Goal: Check status

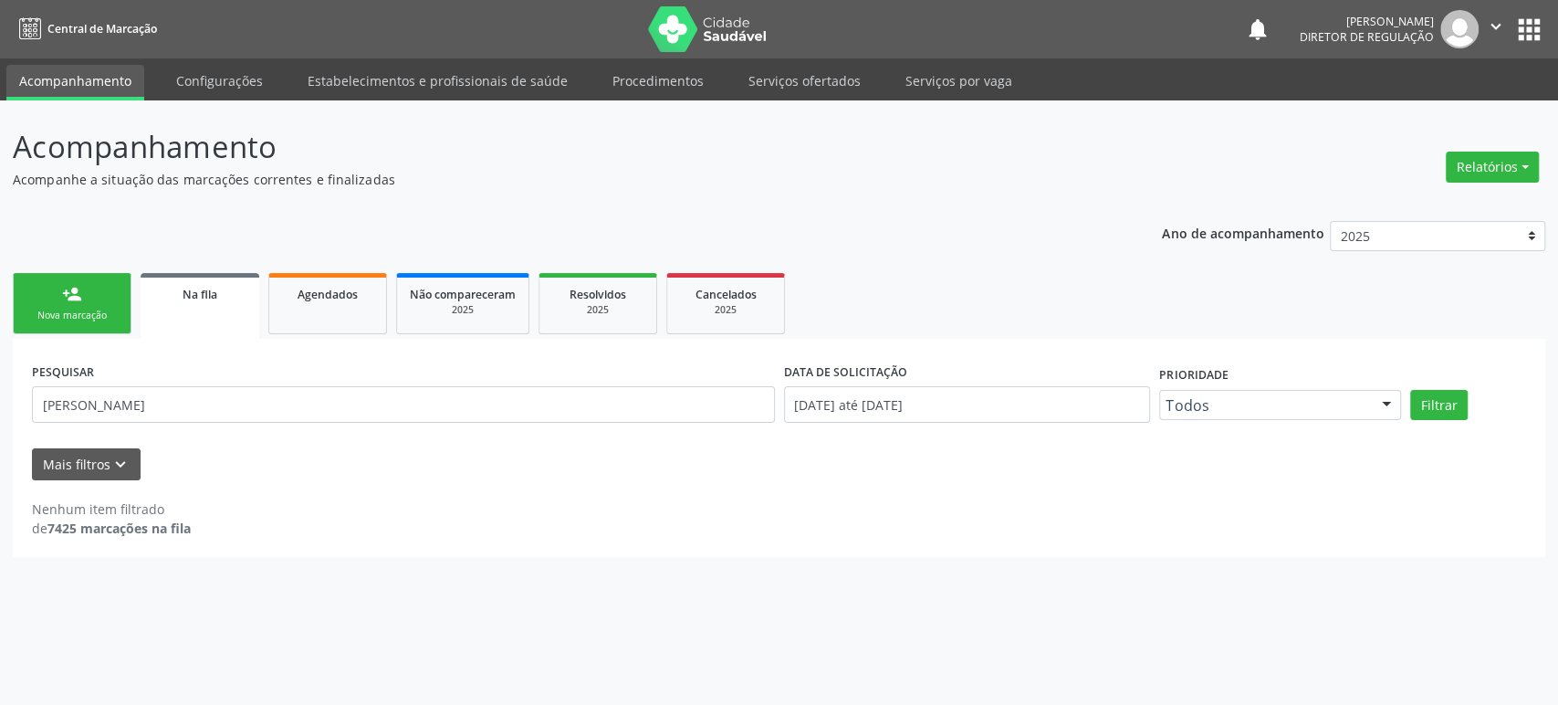
click at [1410, 390] on button "Filtrar" at bounding box center [1438, 405] width 57 height 31
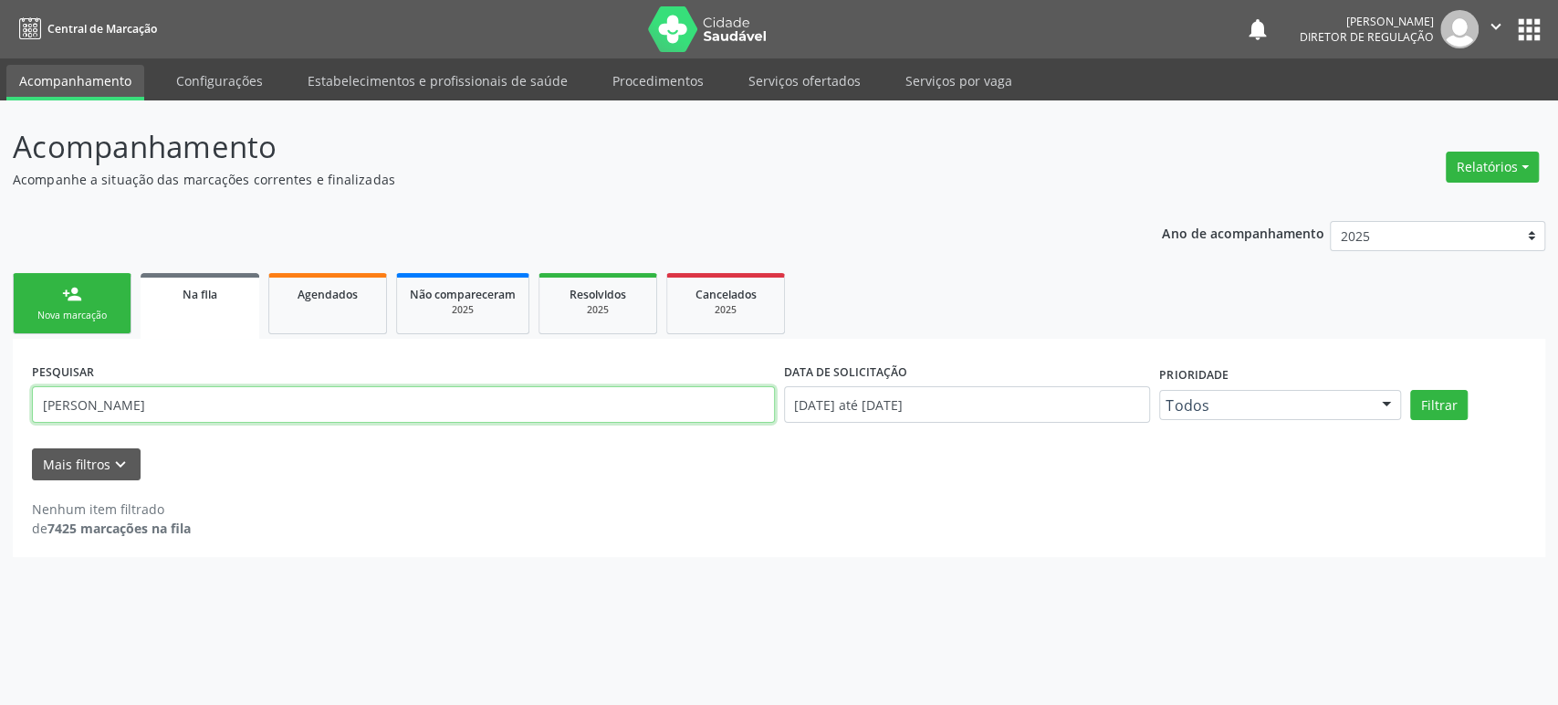
click at [259, 393] on input "[PERSON_NAME]" at bounding box center [403, 404] width 743 height 37
click at [1410, 390] on button "Filtrar" at bounding box center [1438, 405] width 57 height 31
click at [64, 406] on input "[PERSON_NAME]" at bounding box center [403, 404] width 743 height 37
type input "[PERSON_NAME]"
click at [1410, 390] on button "Filtrar" at bounding box center [1438, 405] width 57 height 31
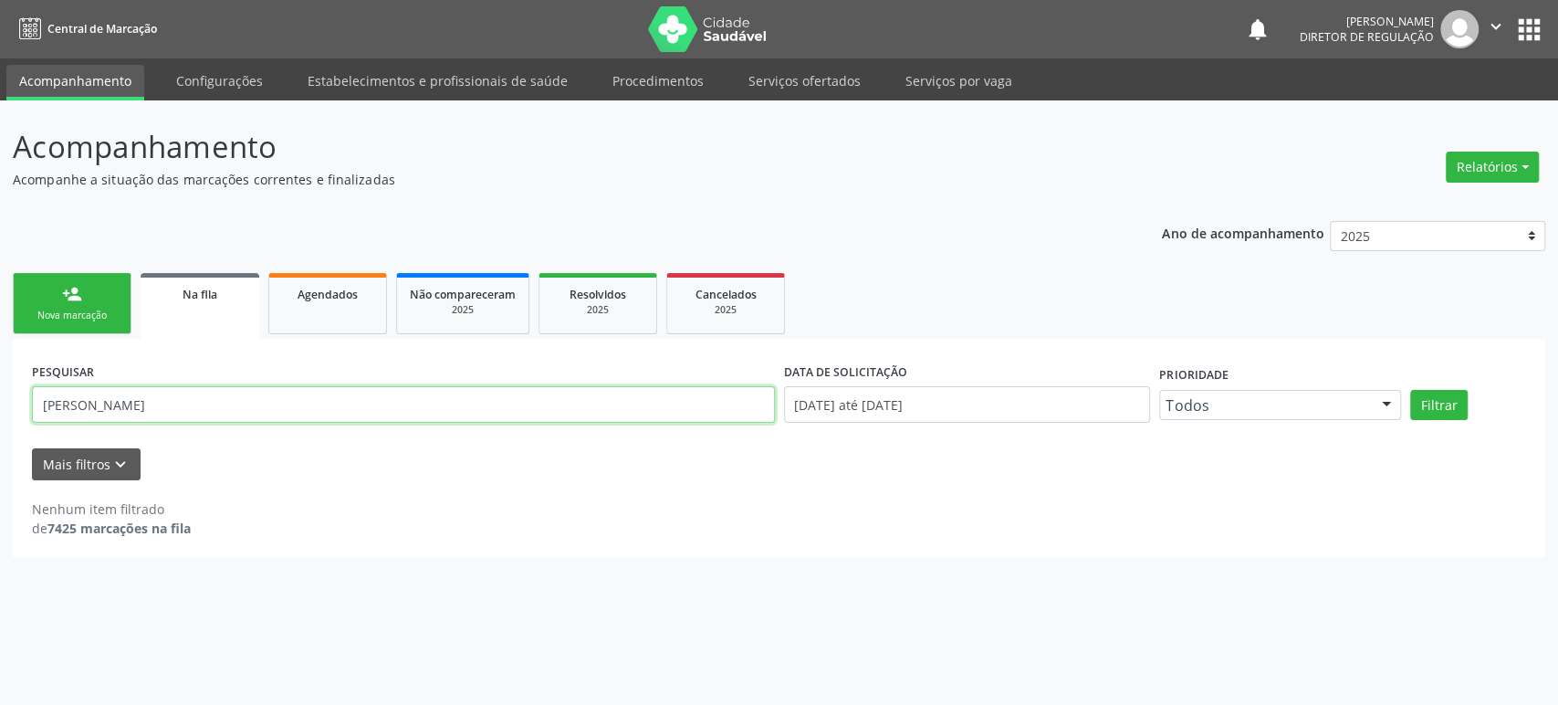
click at [64, 406] on input "[PERSON_NAME]" at bounding box center [403, 404] width 743 height 37
click at [64, 406] on input "text" at bounding box center [403, 404] width 743 height 37
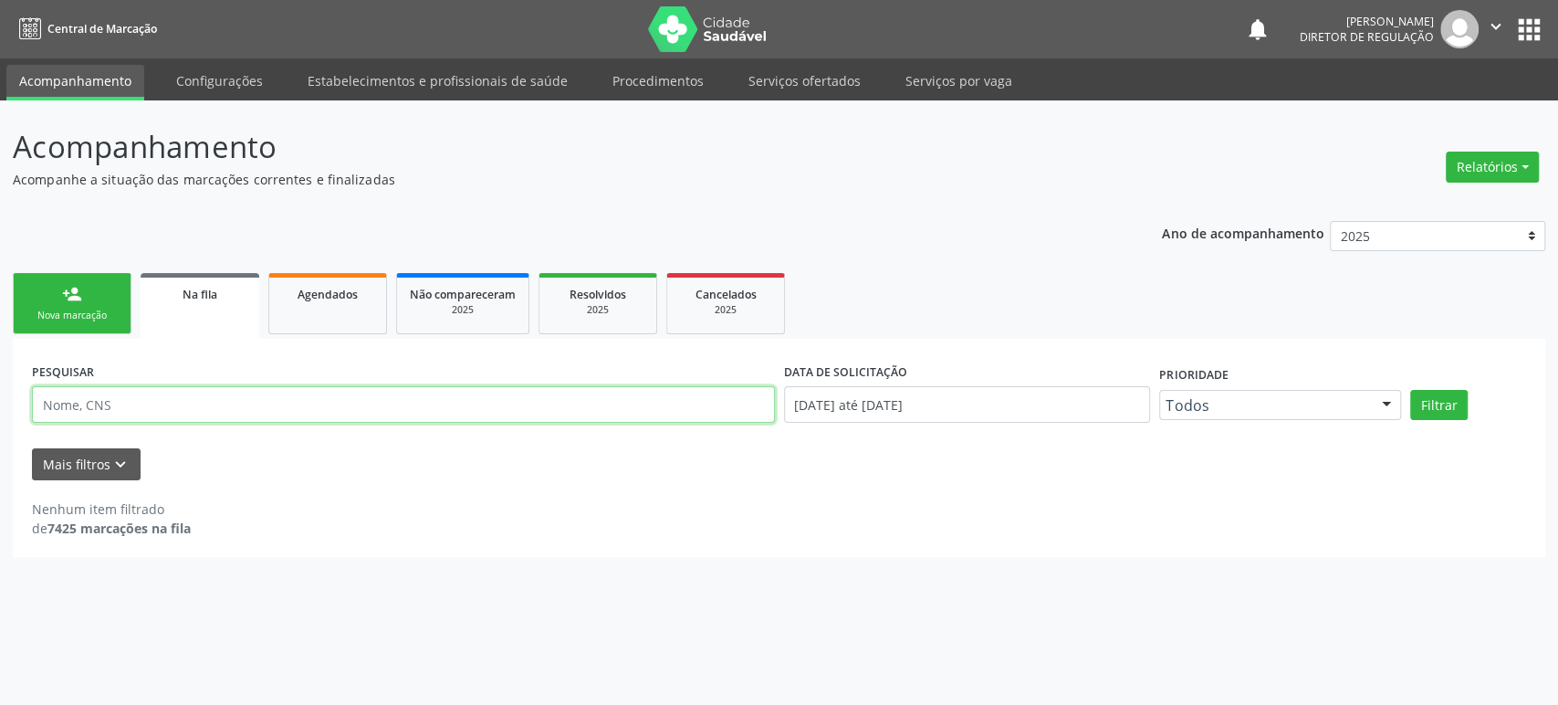
click at [64, 406] on input "text" at bounding box center [403, 404] width 743 height 37
type input "702806141626568"
click at [1410, 390] on button "Filtrar" at bounding box center [1438, 405] width 57 height 31
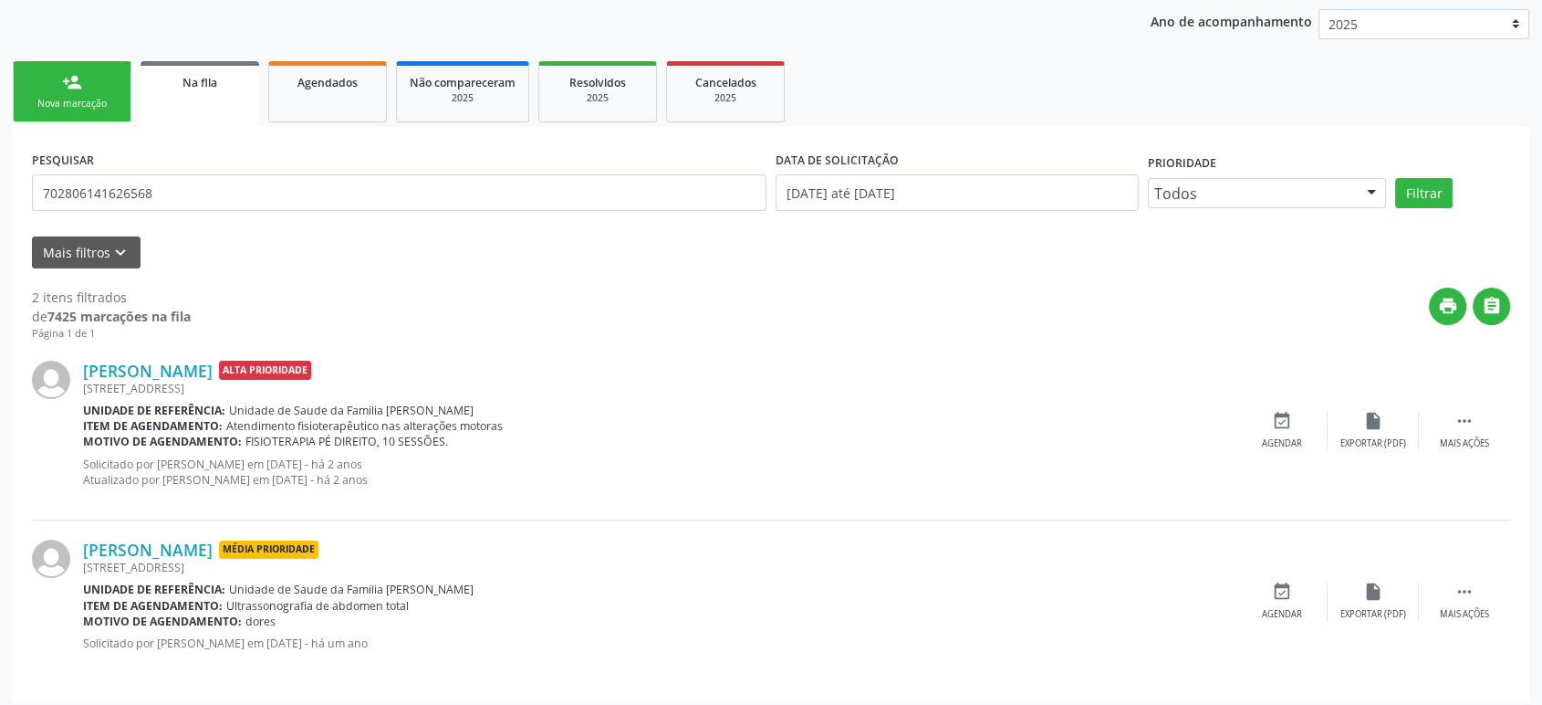
scroll to position [220, 0]
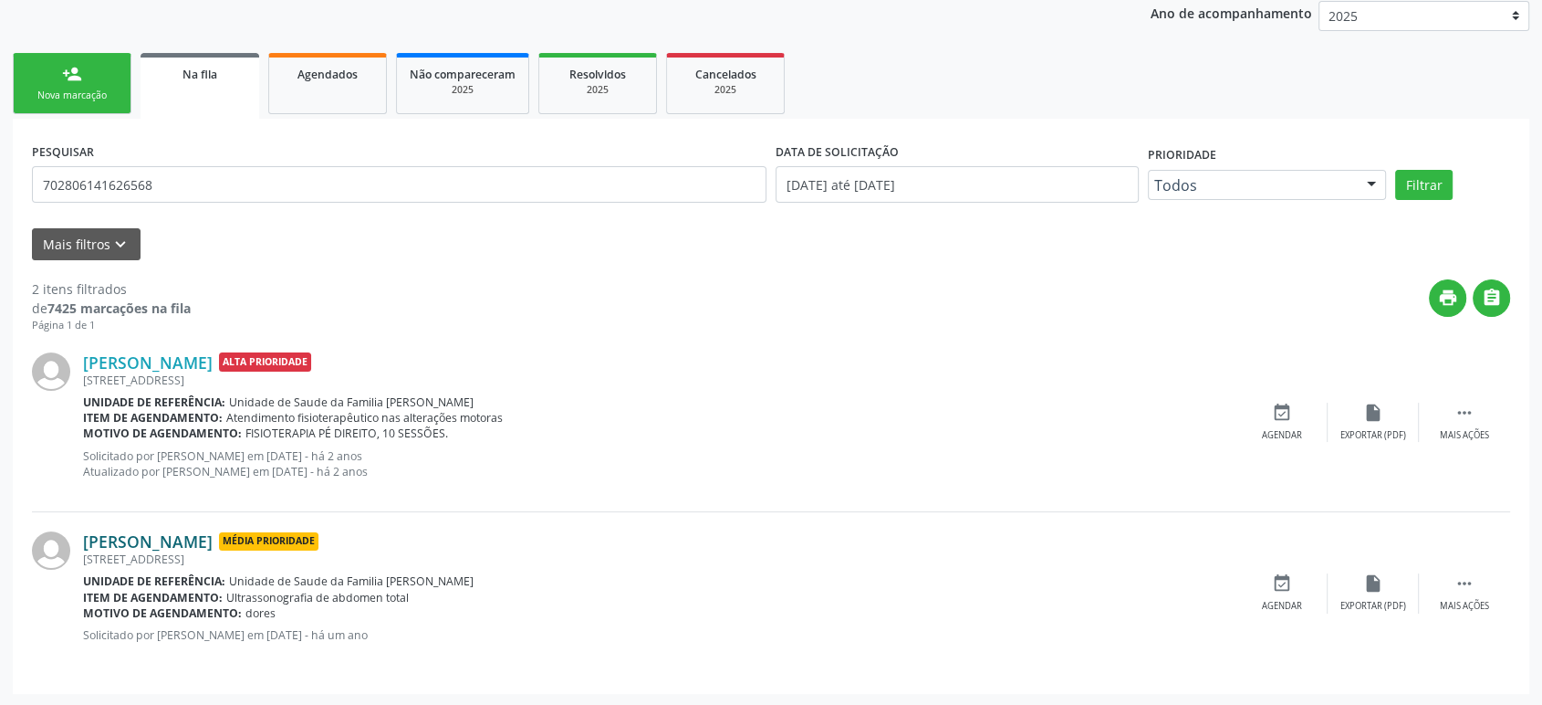
click at [213, 547] on link "[PERSON_NAME]" at bounding box center [148, 541] width 130 height 20
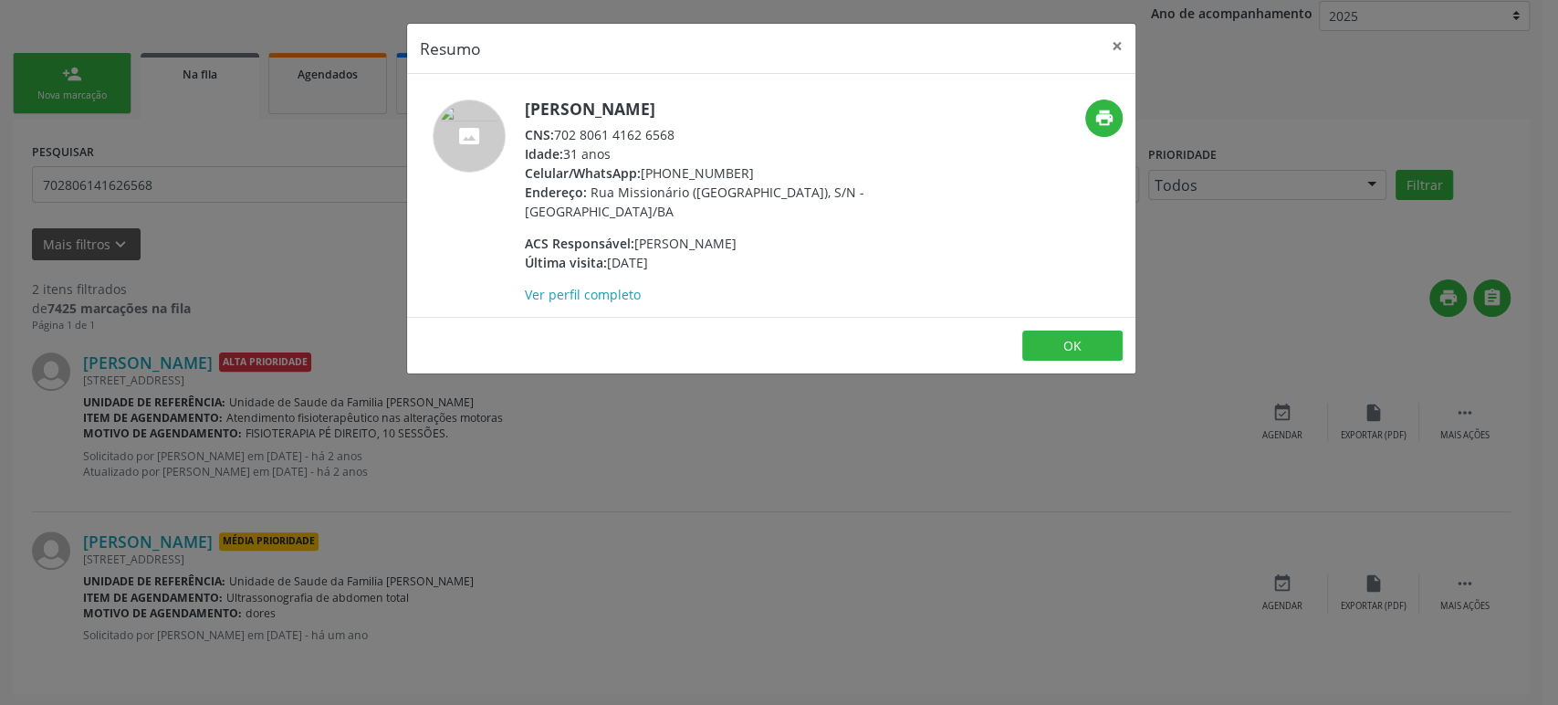
drag, startPoint x: 526, startPoint y: 108, endPoint x: 768, endPoint y: 108, distance: 242.8
click at [768, 108] on h5 "[PERSON_NAME]" at bounding box center [702, 108] width 355 height 19
copy h5 "[PERSON_NAME]"
click at [204, 268] on div "Resumo × [PERSON_NAME] CNS: 702 8061 4162 6568 Idade: 31 anos Celular/WhatsApp:…" at bounding box center [779, 352] width 1558 height 705
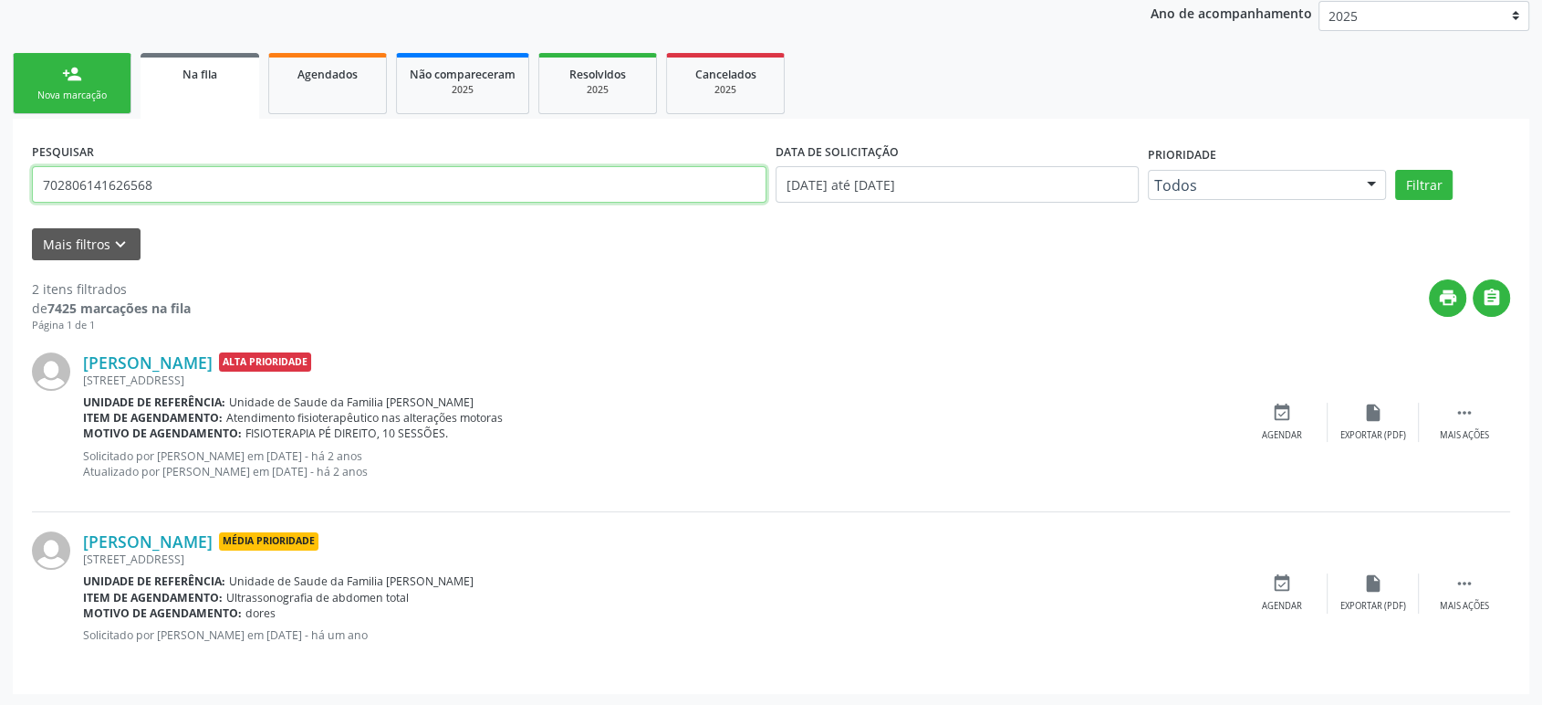
click at [150, 172] on input "702806141626568" at bounding box center [399, 184] width 735 height 37
